Goal: Task Accomplishment & Management: Complete application form

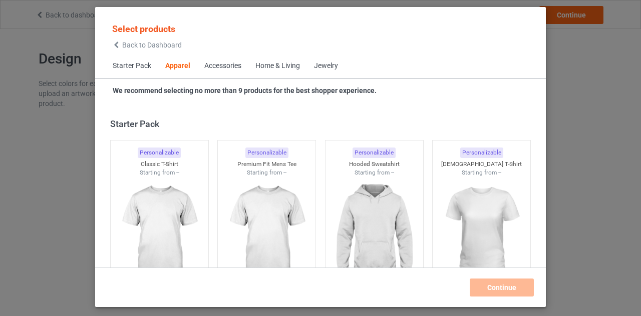
scroll to position [373, 0]
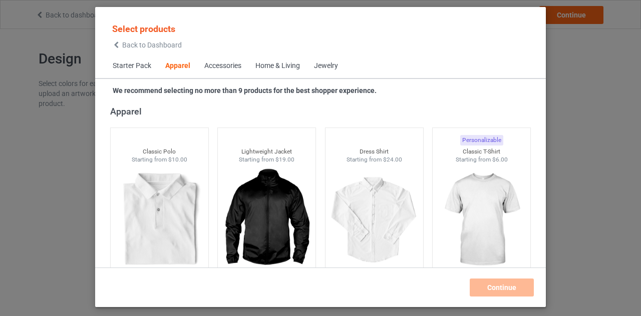
click at [126, 40] on div "Select products Back to Dashboard" at bounding box center [147, 36] width 70 height 26
click at [118, 43] on icon at bounding box center [116, 45] width 9 height 7
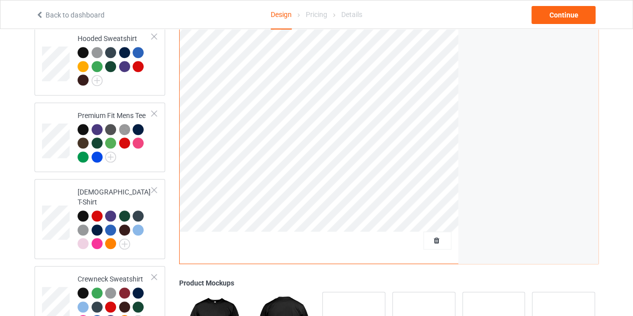
scroll to position [251, 0]
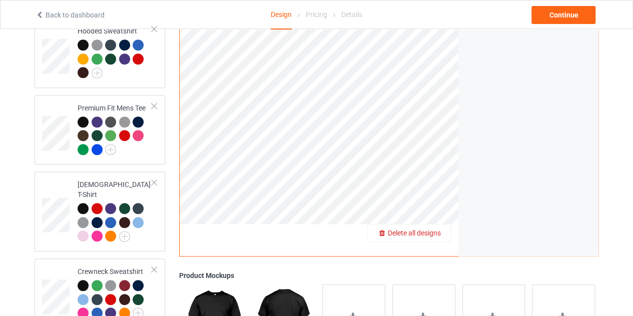
click at [434, 229] on span "Delete all designs" at bounding box center [414, 233] width 53 height 8
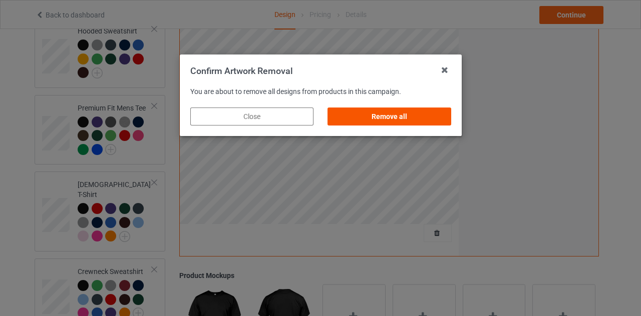
click at [396, 121] on div "Remove all" at bounding box center [388, 117] width 123 height 18
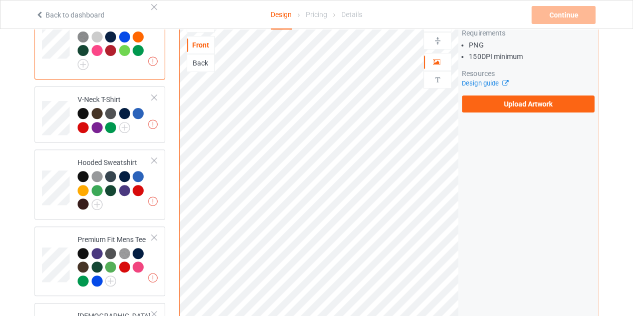
scroll to position [120, 0]
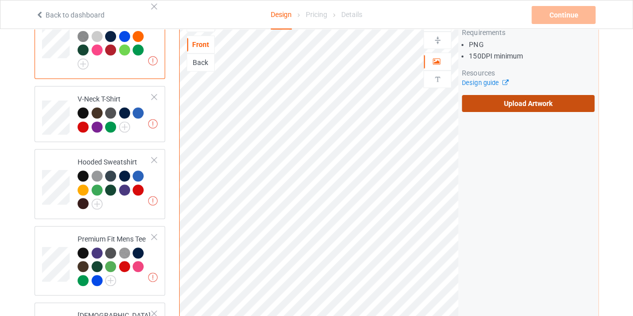
drag, startPoint x: 483, startPoint y: 84, endPoint x: 486, endPoint y: 89, distance: 5.6
click at [486, 89] on div "Artwork Requirements PNG 150 DPI minimum Resources Design guide Upload Artwork" at bounding box center [528, 62] width 133 height 102
click at [486, 95] on label "Upload Artwork" at bounding box center [528, 103] width 133 height 17
click at [0, 0] on input "Upload Artwork" at bounding box center [0, 0] width 0 height 0
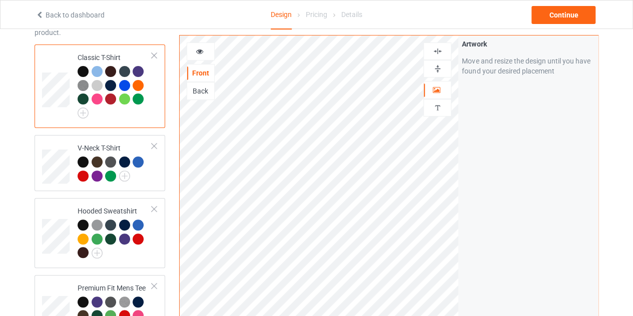
scroll to position [70, 0]
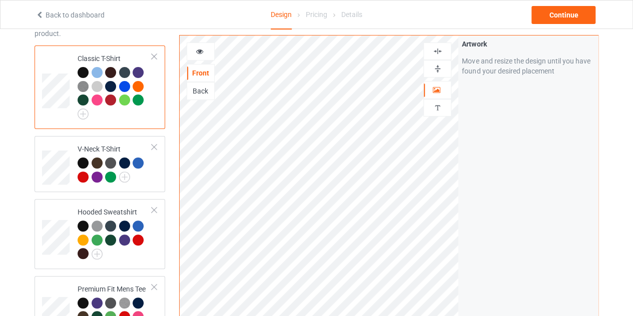
click at [440, 54] on img at bounding box center [438, 52] width 10 height 10
click at [559, 19] on div "Continue" at bounding box center [564, 15] width 64 height 18
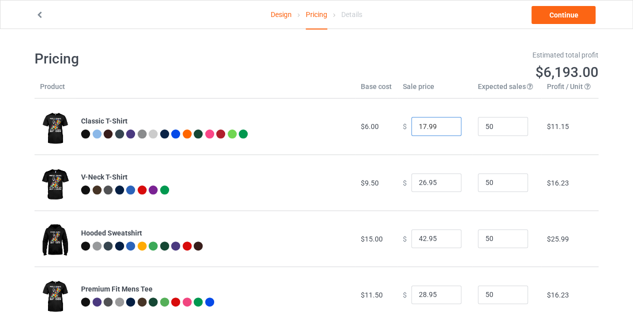
type input "17.99"
click at [444, 125] on input "17.99" at bounding box center [436, 126] width 50 height 19
click at [561, 14] on link "Continue" at bounding box center [564, 15] width 64 height 18
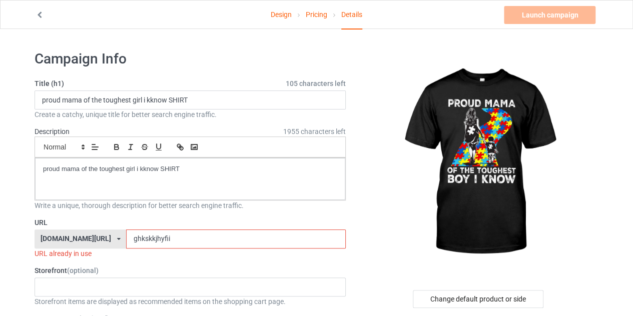
click at [180, 230] on input "ghkskkjhyfii" at bounding box center [235, 239] width 219 height 19
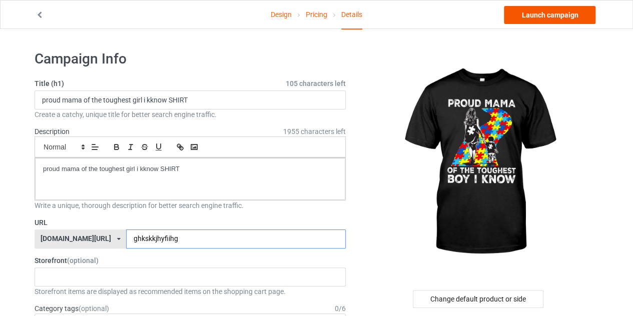
type input "ghkskkjhyfiihg"
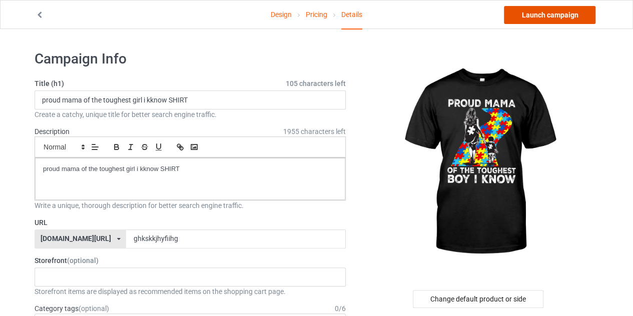
click at [533, 15] on link "Launch campaign" at bounding box center [550, 15] width 92 height 18
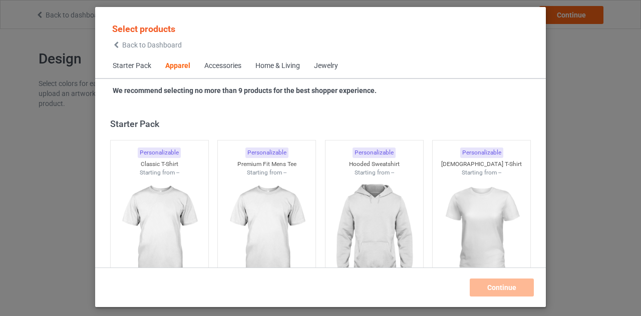
scroll to position [373, 0]
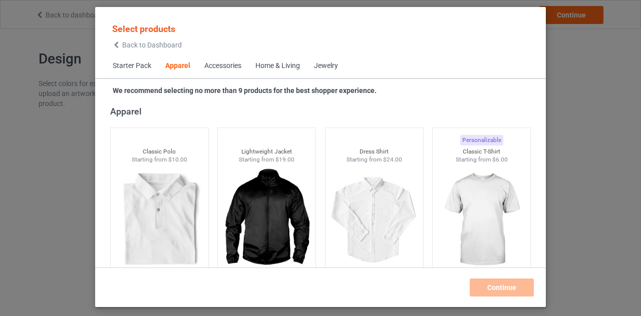
click at [121, 44] on div "Back to Dashboard" at bounding box center [147, 45] width 70 height 7
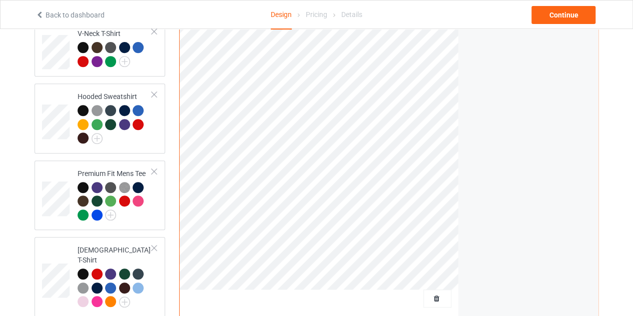
scroll to position [191, 0]
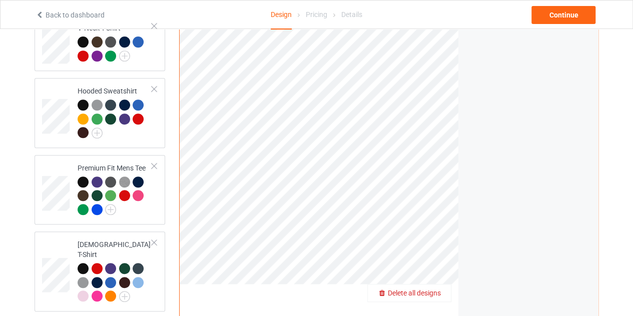
click at [444, 288] on div "Delete all designs" at bounding box center [409, 293] width 83 height 10
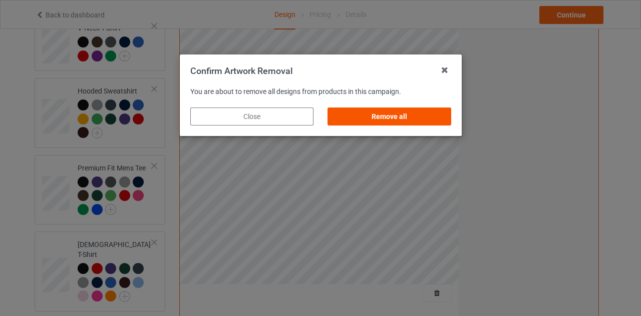
click at [389, 118] on div "Remove all" at bounding box center [388, 117] width 123 height 18
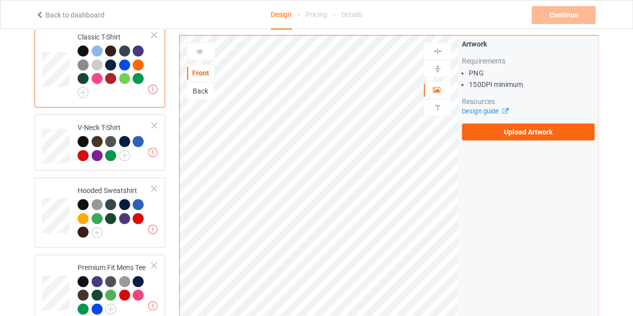
scroll to position [90, 0]
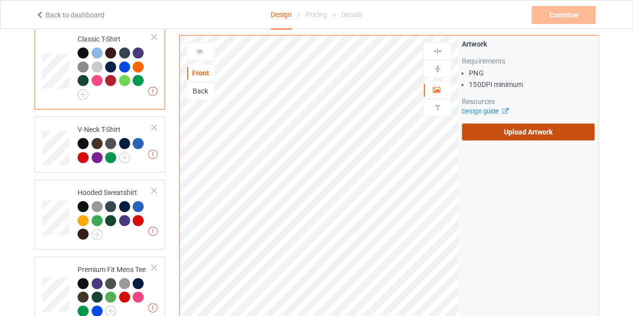
click at [491, 124] on label "Upload Artwork" at bounding box center [528, 132] width 133 height 17
click at [0, 0] on input "Upload Artwork" at bounding box center [0, 0] width 0 height 0
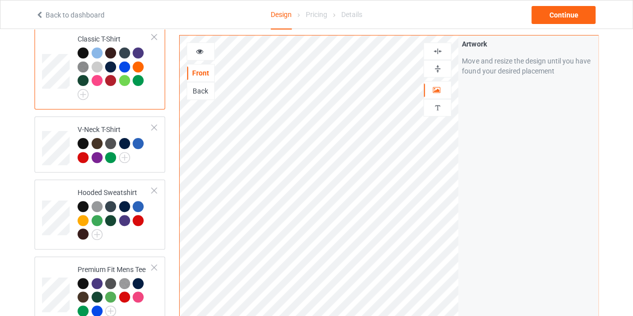
click at [437, 47] on img at bounding box center [438, 52] width 10 height 10
click at [194, 47] on div at bounding box center [200, 52] width 27 height 10
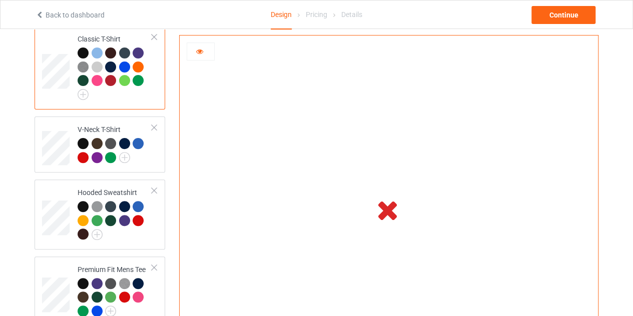
click at [200, 47] on icon at bounding box center [200, 50] width 9 height 7
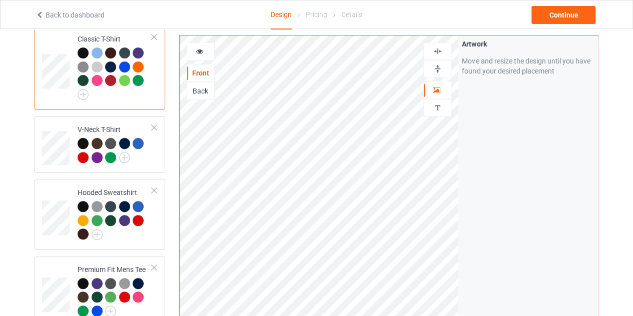
click at [200, 47] on div at bounding box center [200, 52] width 27 height 10
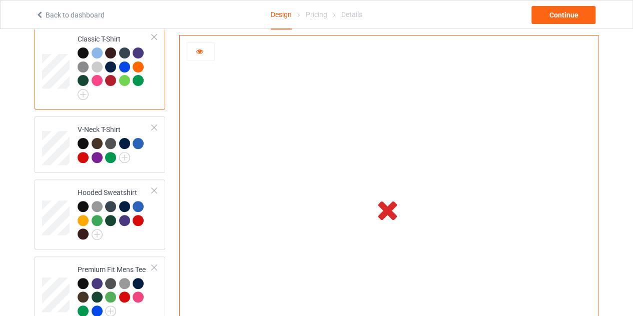
click at [207, 53] on div at bounding box center [200, 52] width 27 height 10
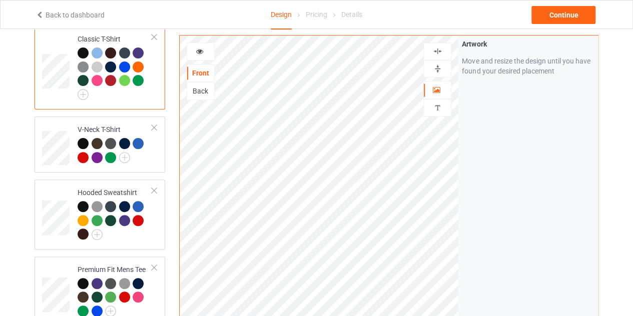
click at [207, 53] on div "Front Back" at bounding box center [201, 72] width 28 height 58
click at [569, 15] on div "Continue" at bounding box center [564, 15] width 64 height 18
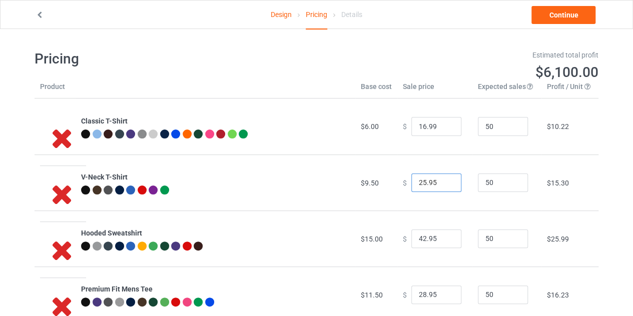
click at [446, 183] on input "25.95" at bounding box center [436, 183] width 50 height 19
click at [446, 183] on input "24.95" at bounding box center [436, 183] width 50 height 19
click at [446, 183] on input "23.95" at bounding box center [436, 183] width 50 height 19
click at [446, 183] on input "22.95" at bounding box center [436, 183] width 50 height 19
click at [446, 183] on input "21.95" at bounding box center [436, 183] width 50 height 19
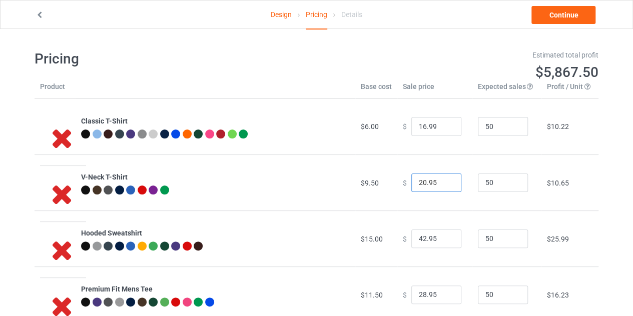
click at [446, 183] on input "20.95" at bounding box center [436, 183] width 50 height 19
click at [446, 183] on input "19.95" at bounding box center [436, 183] width 50 height 19
type input "18.95"
click at [446, 183] on input "18.95" at bounding box center [436, 183] width 50 height 19
click at [560, 17] on link "Continue" at bounding box center [564, 15] width 64 height 18
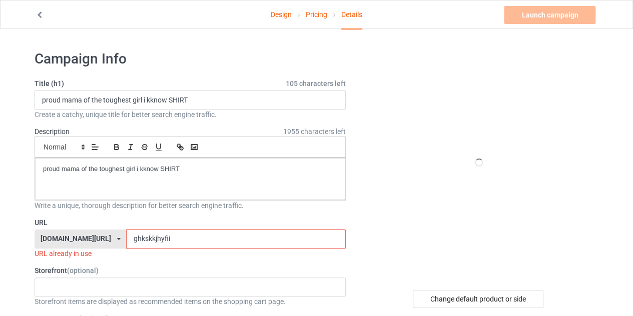
click at [152, 235] on input "ghkskkjhyfii" at bounding box center [235, 239] width 219 height 19
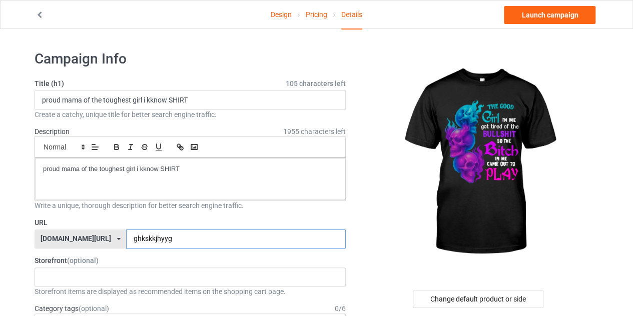
type input "ghkskkjhyyg"
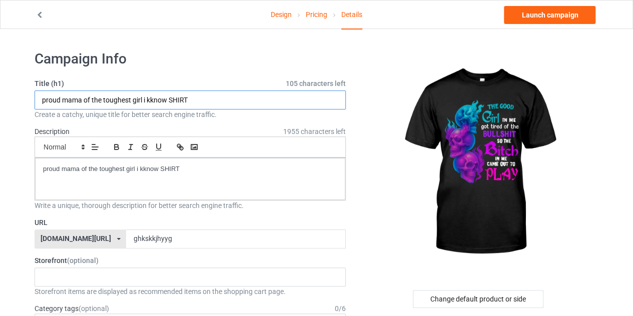
drag, startPoint x: 167, startPoint y: 100, endPoint x: 41, endPoint y: 100, distance: 126.1
click at [41, 100] on input "proud mama of the toughest girl i kknow SHIRT" at bounding box center [190, 100] width 311 height 19
type input "the good girl in me SHIRT"
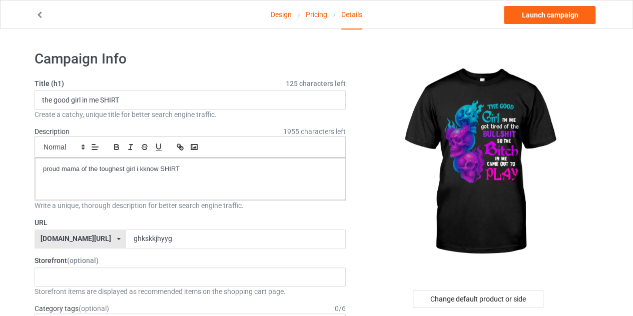
drag, startPoint x: 131, startPoint y: 89, endPoint x: 133, endPoint y: 104, distance: 15.1
click at [133, 104] on div "Title (h1) 125 characters left the good girl in me SHIRT Create a catchy, uniqu…" at bounding box center [190, 99] width 311 height 41
click at [133, 104] on input "the good girl in me SHIRT" at bounding box center [190, 100] width 311 height 19
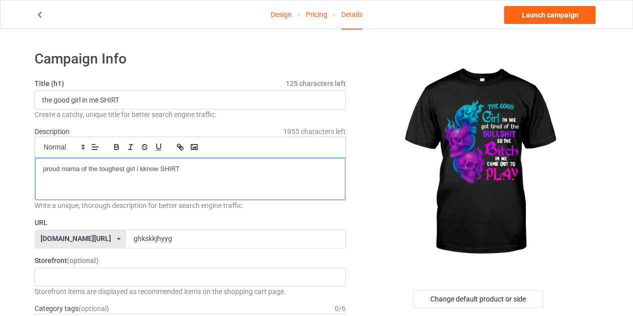
click at [223, 163] on div "proud mama of the toughest girl i kknow SHIRT" at bounding box center [190, 179] width 310 height 42
click at [306, 224] on label "URL" at bounding box center [190, 223] width 311 height 10
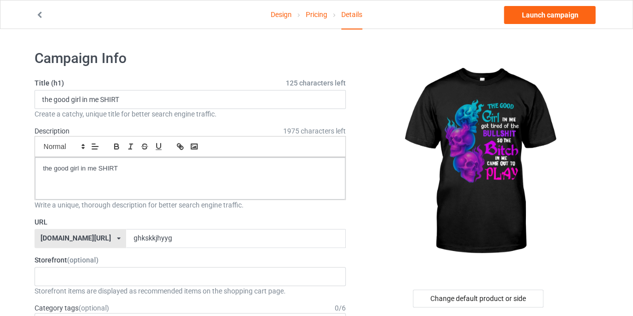
click at [279, 16] on link "Design" at bounding box center [281, 15] width 21 height 28
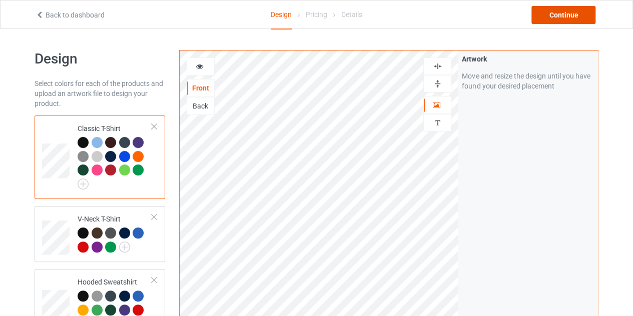
click at [549, 15] on div "Continue" at bounding box center [564, 15] width 64 height 18
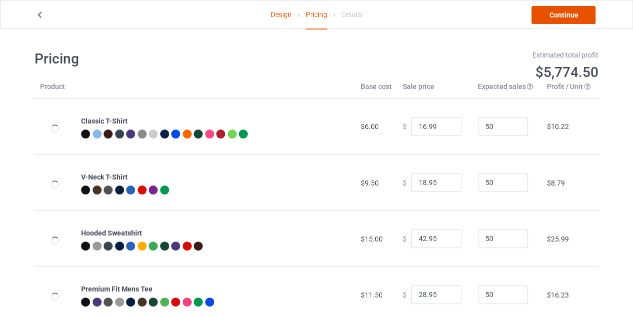
click at [549, 15] on link "Continue" at bounding box center [564, 15] width 64 height 18
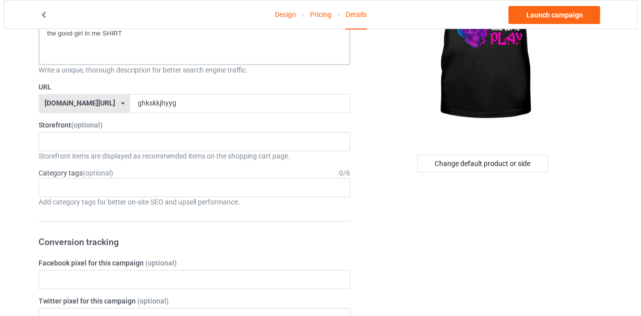
scroll to position [156, 0]
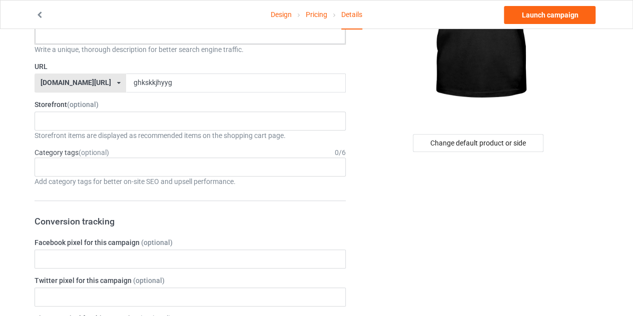
click at [473, 145] on div "Change default product or side" at bounding box center [478, 143] width 131 height 18
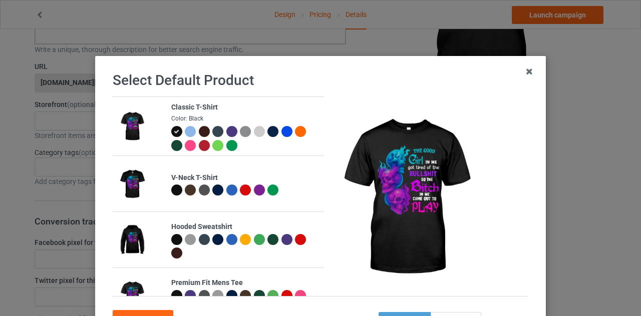
click at [171, 188] on div at bounding box center [176, 190] width 11 height 11
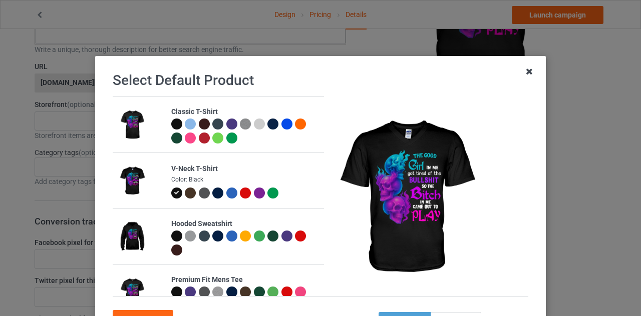
click at [530, 67] on icon at bounding box center [529, 72] width 16 height 16
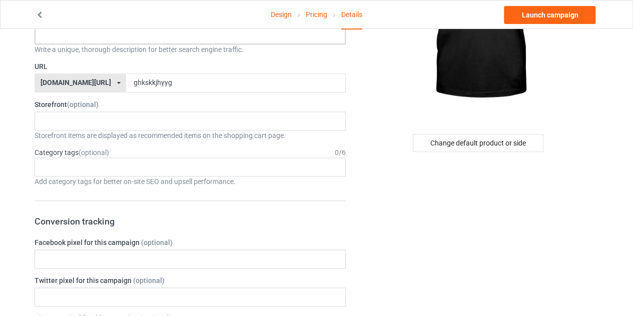
click at [283, 13] on link "Design" at bounding box center [281, 15] width 21 height 28
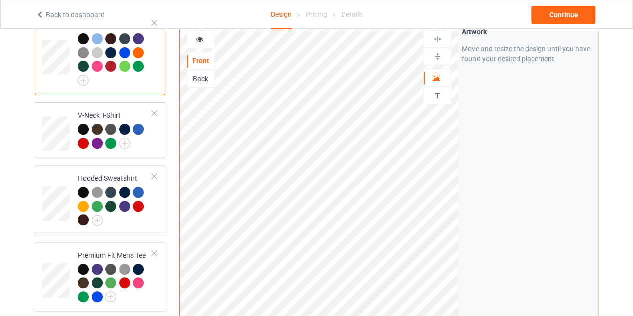
scroll to position [112, 0]
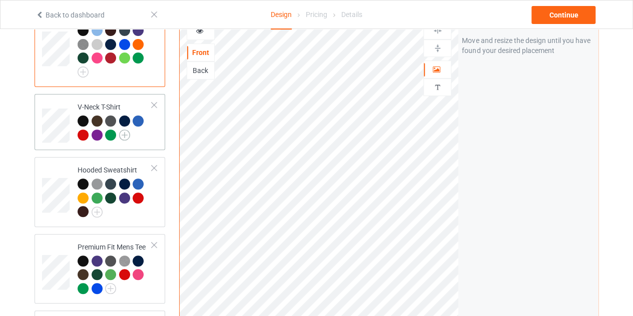
click at [129, 134] on img at bounding box center [124, 135] width 11 height 11
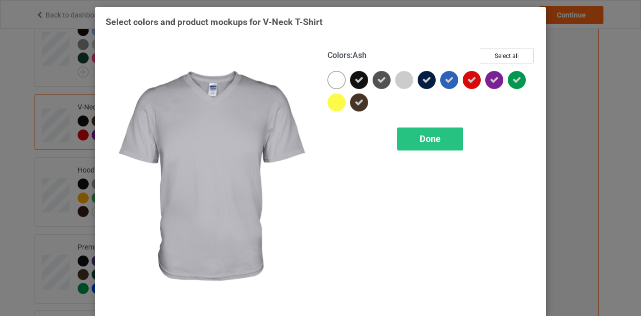
click at [399, 81] on div at bounding box center [404, 80] width 18 height 18
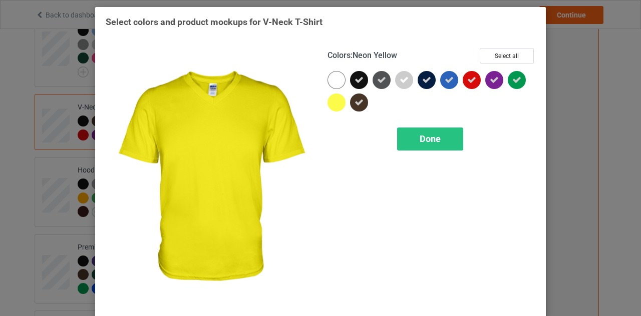
click at [327, 105] on div at bounding box center [336, 103] width 18 height 18
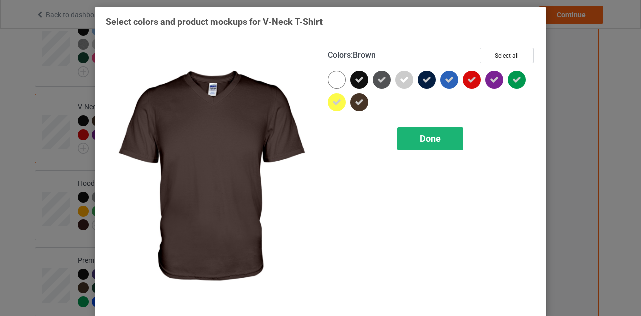
click at [415, 134] on div "Done" at bounding box center [430, 139] width 66 height 23
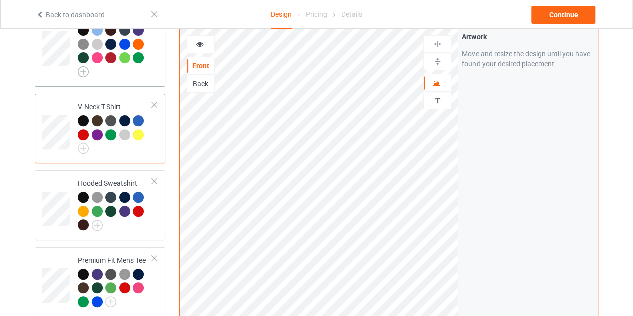
click at [81, 72] on img at bounding box center [83, 72] width 11 height 11
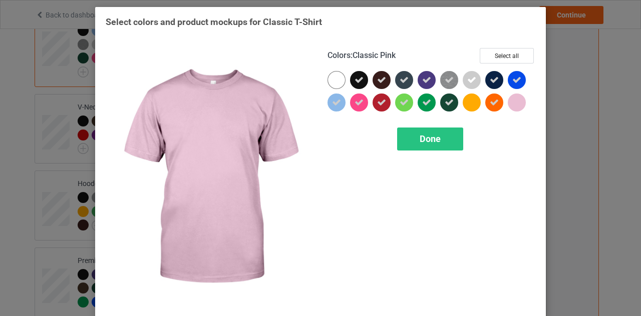
click at [510, 100] on div at bounding box center [517, 103] width 18 height 18
click at [512, 100] on icon at bounding box center [516, 102] width 9 height 9
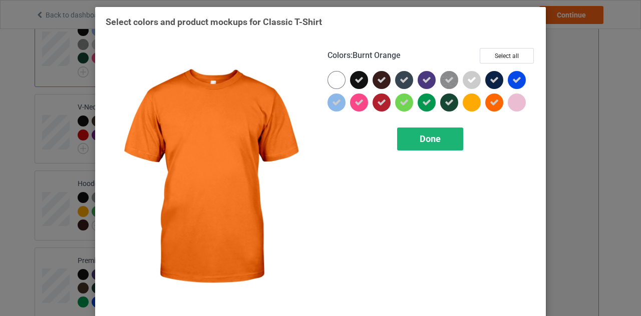
click at [416, 146] on div "Done" at bounding box center [430, 139] width 66 height 23
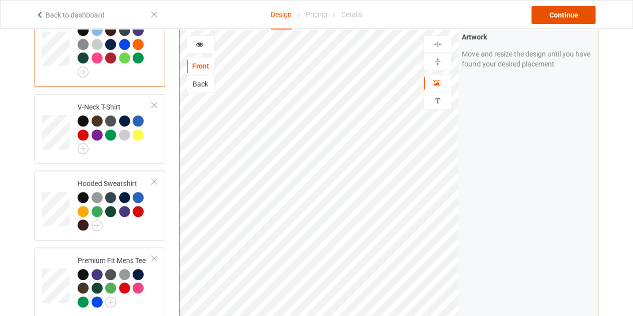
click at [553, 9] on div "Continue" at bounding box center [564, 15] width 64 height 18
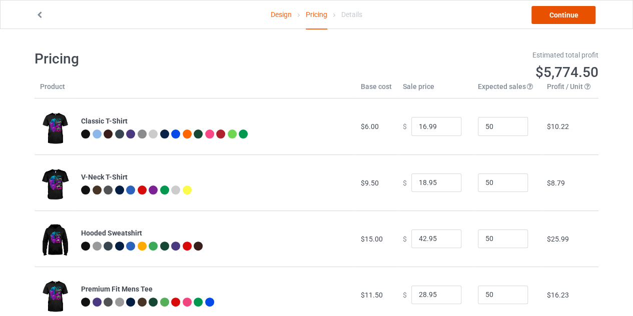
click at [559, 15] on link "Continue" at bounding box center [564, 15] width 64 height 18
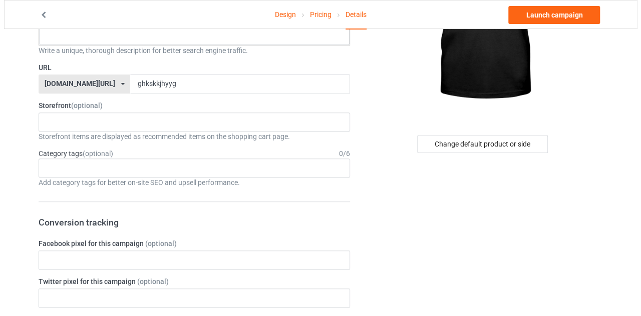
scroll to position [160, 0]
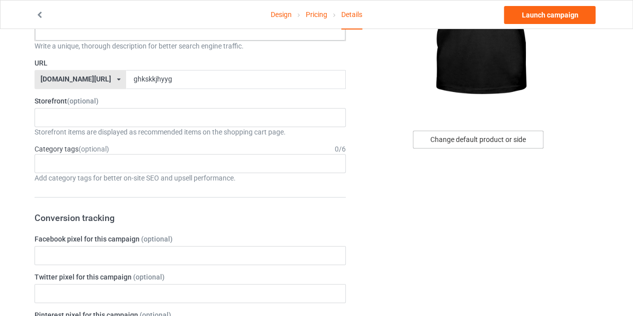
click at [500, 141] on div "Change default product or side" at bounding box center [478, 140] width 131 height 18
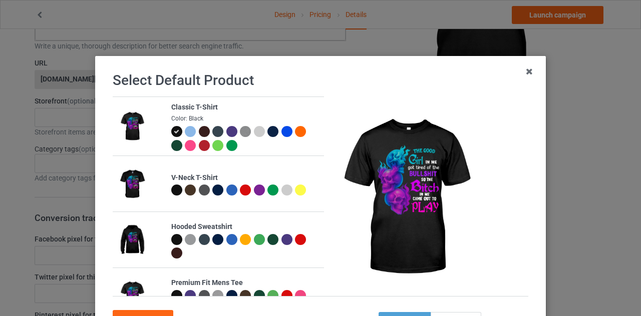
click at [173, 188] on div at bounding box center [176, 190] width 11 height 11
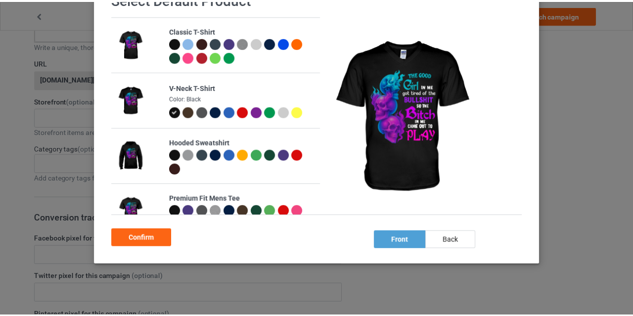
scroll to position [86, 0]
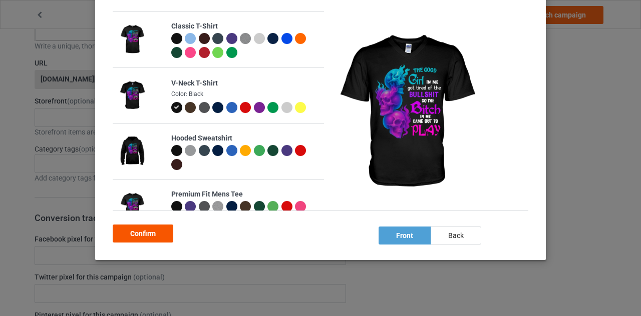
click at [145, 239] on div "Confirm" at bounding box center [143, 234] width 61 height 18
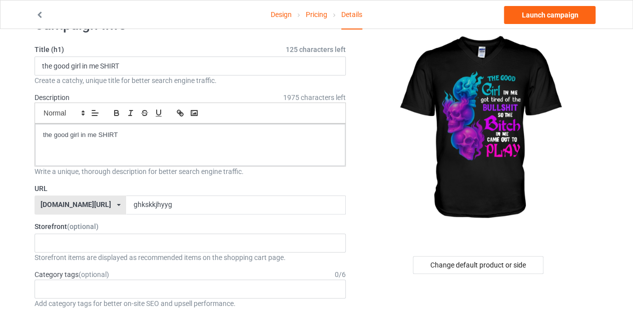
scroll to position [35, 0]
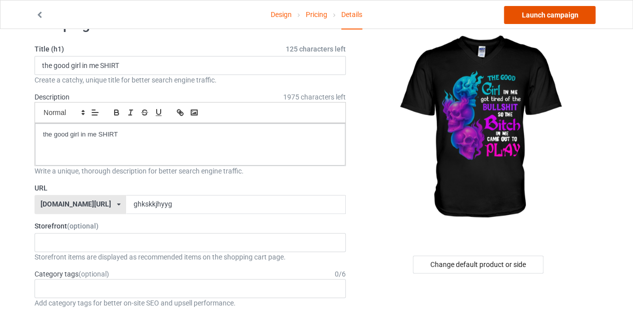
click at [537, 14] on link "Launch campaign" at bounding box center [550, 15] width 92 height 18
